Goal: Navigation & Orientation: Find specific page/section

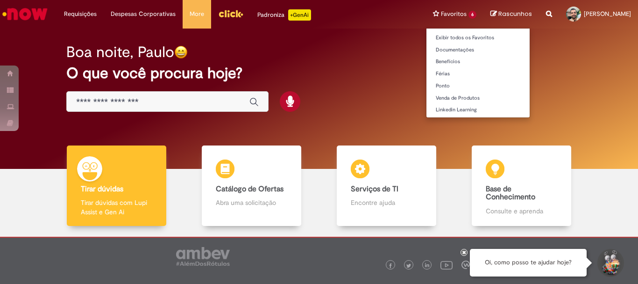
click at [431, 16] on li "Favoritos 6 Exibir todos os Favoritos Documentações Benefícios Férias Ponto Ven…" at bounding box center [454, 14] width 57 height 28
click at [427, 110] on link "Linkedin Learning" at bounding box center [478, 110] width 103 height 10
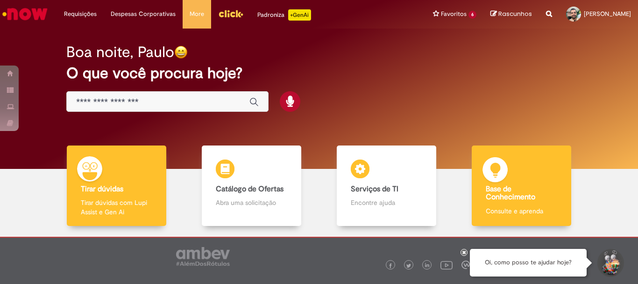
click at [501, 190] on b "Base de Conhecimento" at bounding box center [511, 193] width 50 height 18
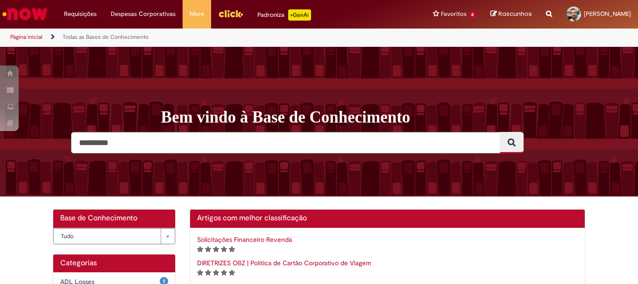
click at [265, 12] on div "Padroniza +GenAi" at bounding box center [284, 14] width 54 height 11
